Goal: Information Seeking & Learning: Learn about a topic

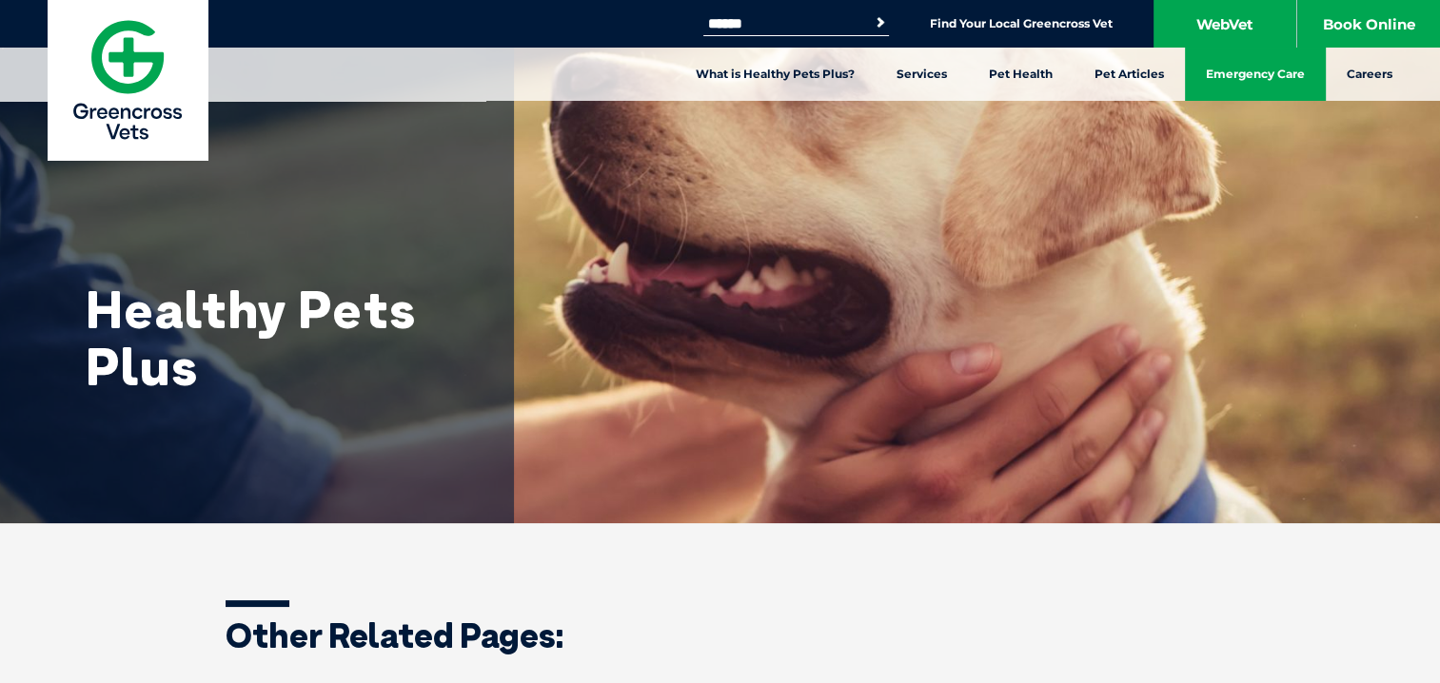
click at [1246, 76] on link "Emergency Care" at bounding box center [1255, 74] width 141 height 53
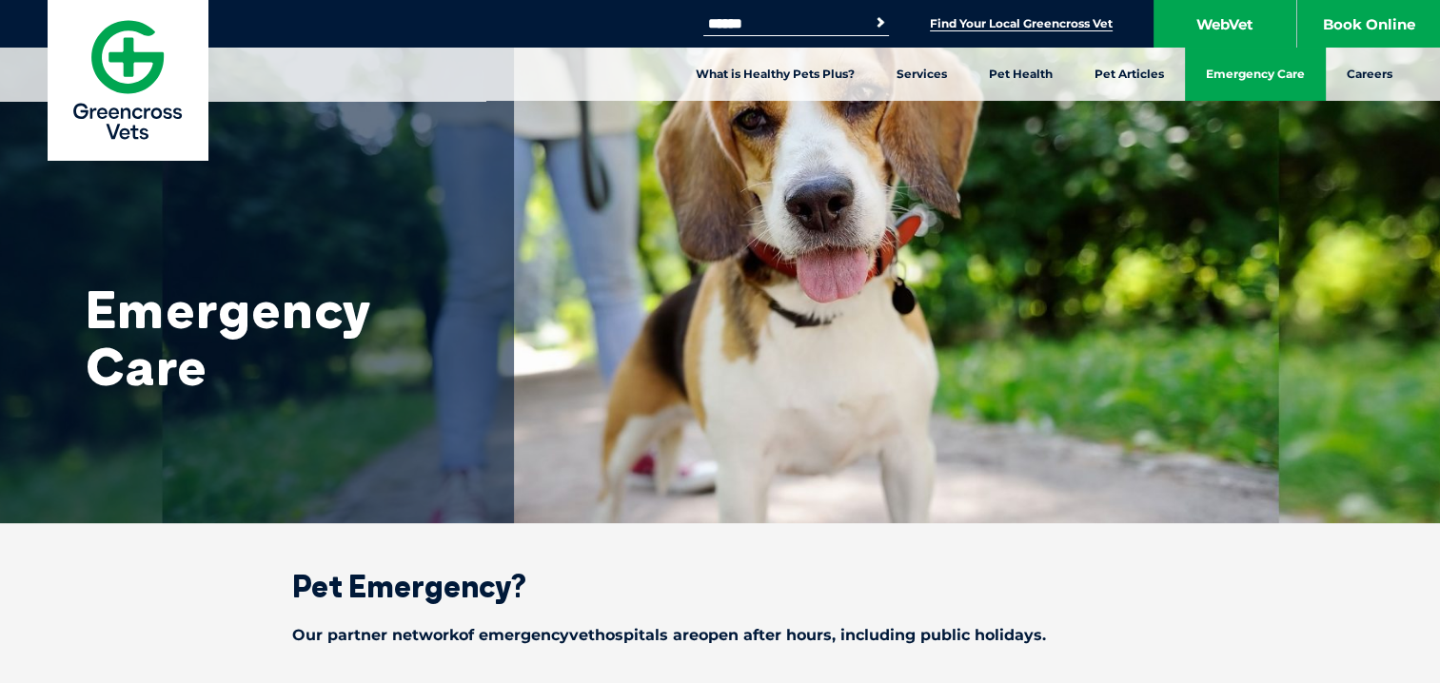
click at [967, 24] on link "Find Your Local Greencross Vet" at bounding box center [1021, 23] width 183 height 15
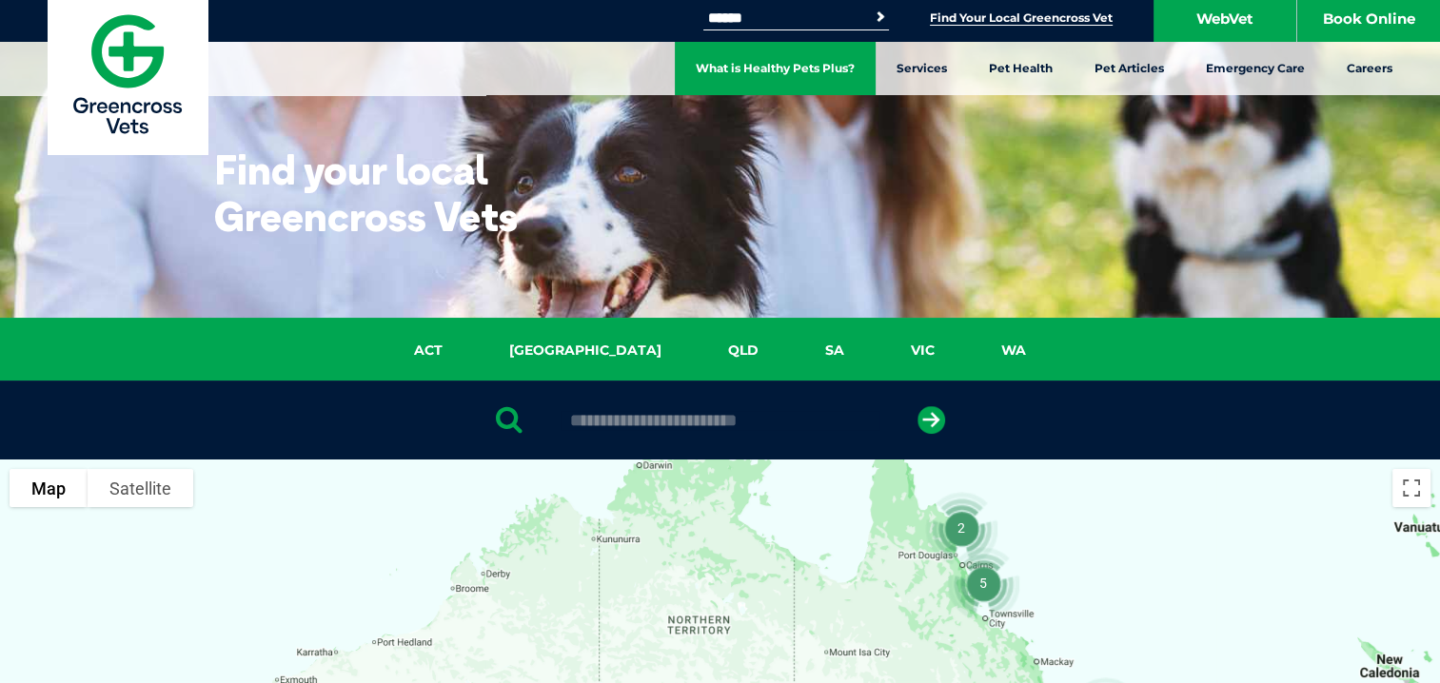
scroll to position [5, 0]
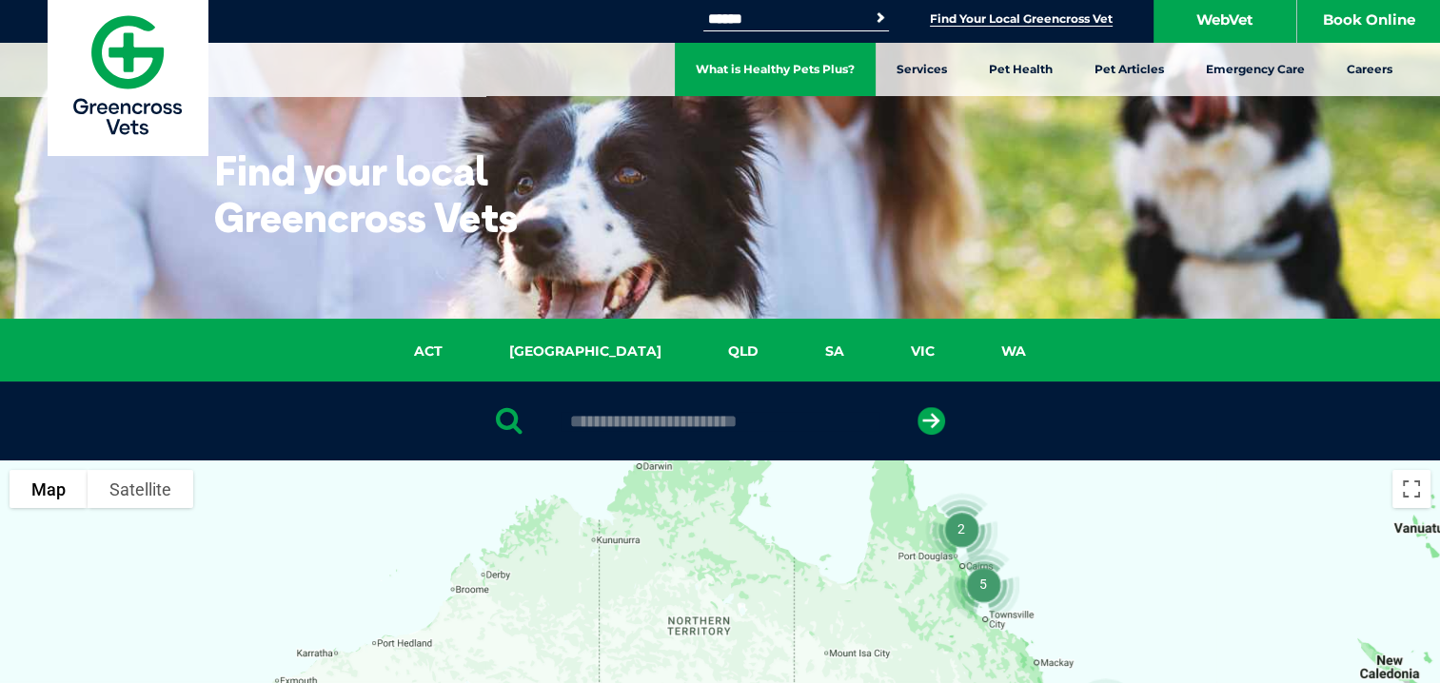
click at [780, 69] on link "What is Healthy Pets Plus?" at bounding box center [775, 69] width 201 height 53
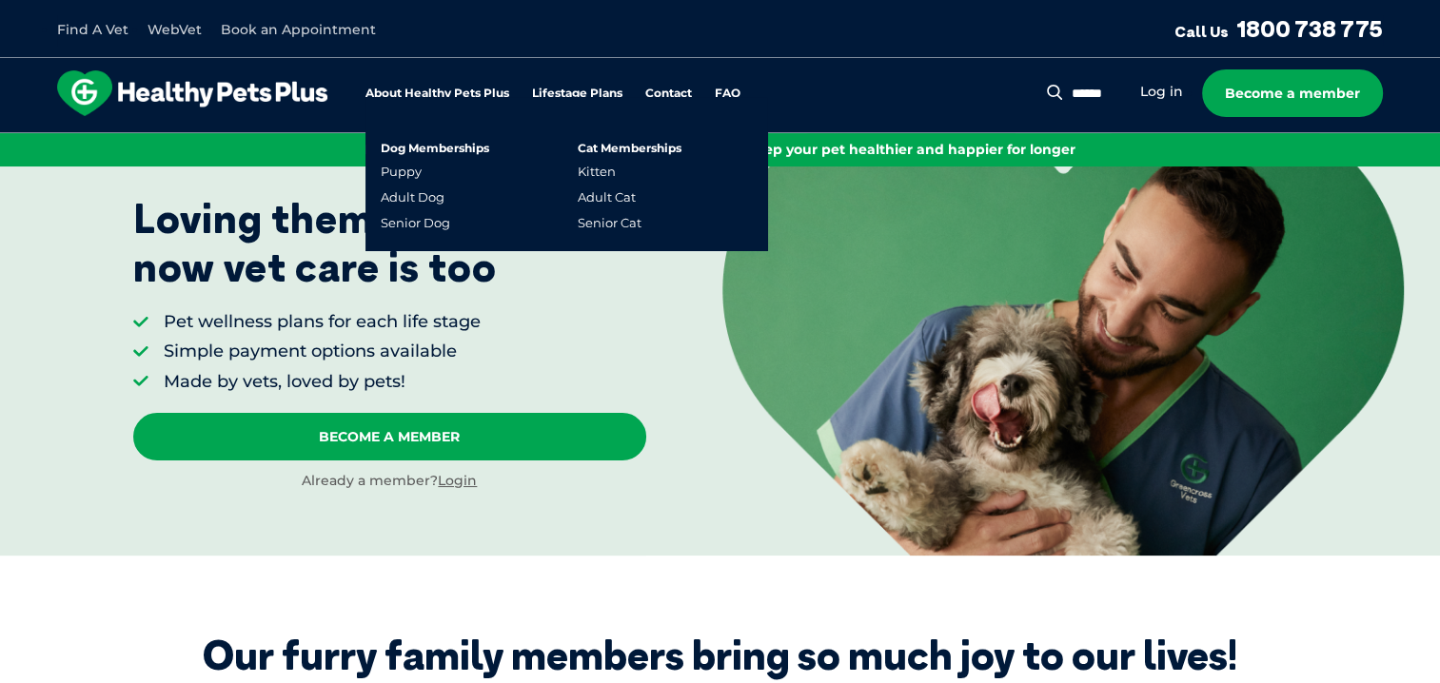
scroll to position [129, 0]
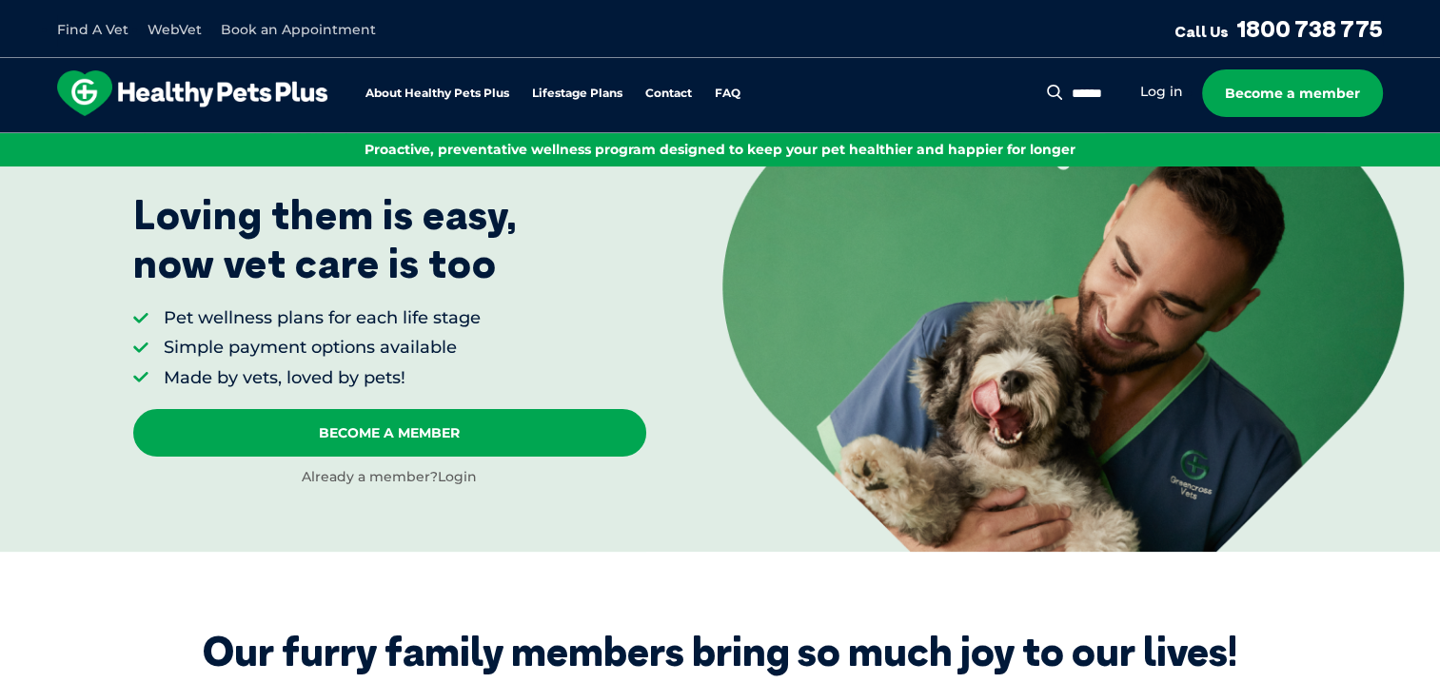
click at [452, 481] on link "Login" at bounding box center [457, 476] width 39 height 17
click at [1157, 91] on link "Log in" at bounding box center [1161, 92] width 43 height 18
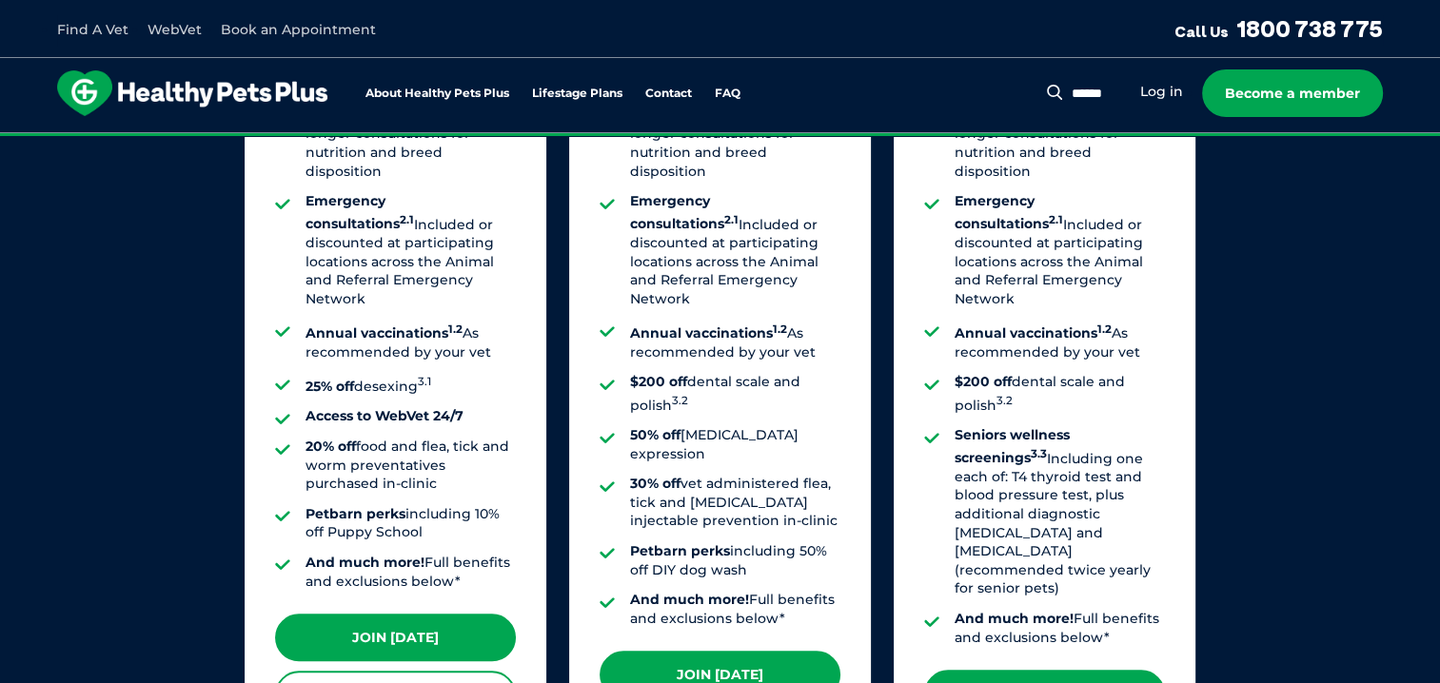
scroll to position [1595, 0]
